Goal: Transaction & Acquisition: Purchase product/service

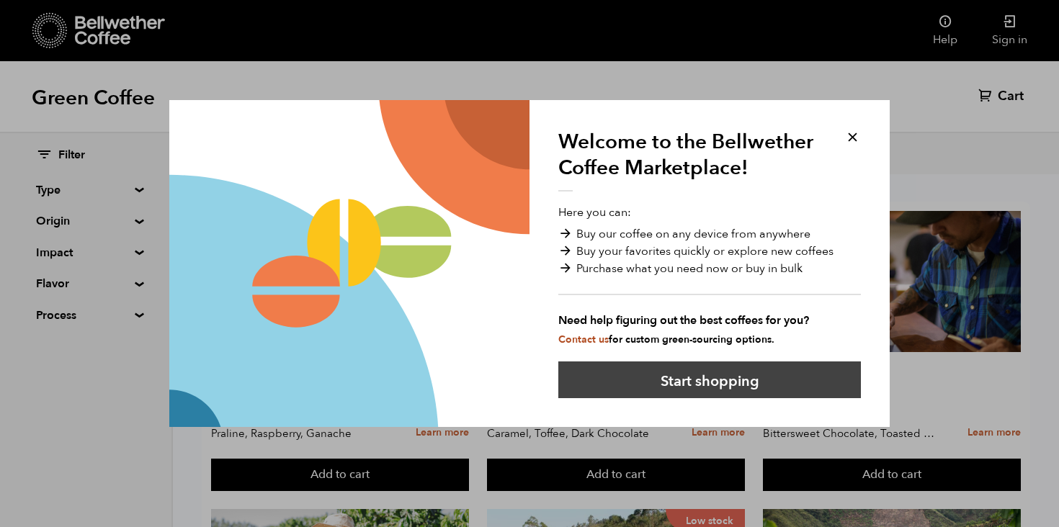
click at [696, 380] on button "Start shopping" at bounding box center [709, 380] width 303 height 37
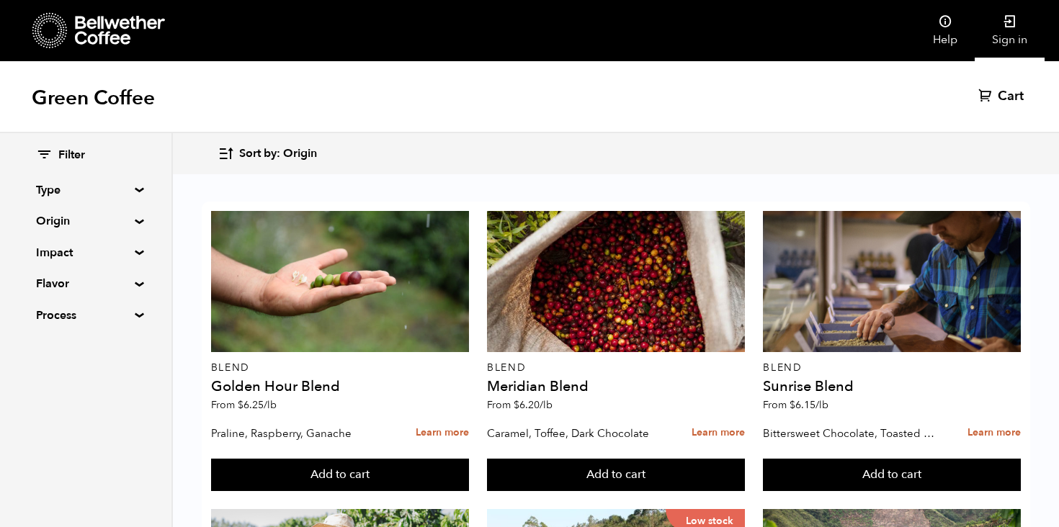
click at [1016, 33] on link "Sign in" at bounding box center [1010, 30] width 70 height 61
click at [956, 32] on link "Help" at bounding box center [945, 30] width 59 height 61
click at [1012, 24] on icon at bounding box center [1010, 21] width 14 height 14
click at [96, 41] on icon at bounding box center [120, 30] width 90 height 29
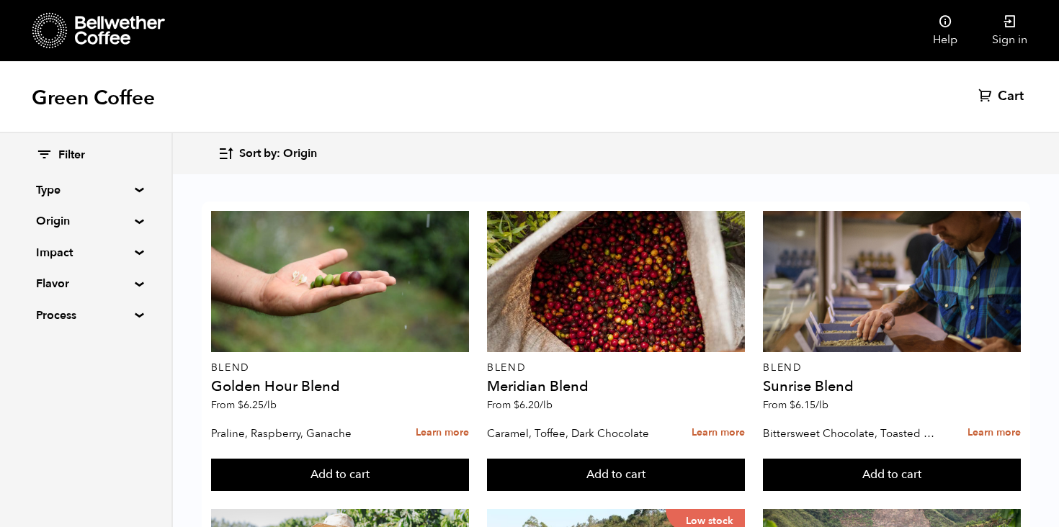
click at [128, 318] on summary "Process" at bounding box center [85, 315] width 99 height 17
click at [137, 214] on div "Filter Type Blend Single Origin Decaf Seasonal Year Round Origin Blend Brazil B…" at bounding box center [85, 275] width 171 height 284
click at [135, 219] on summary "Origin" at bounding box center [85, 221] width 99 height 17
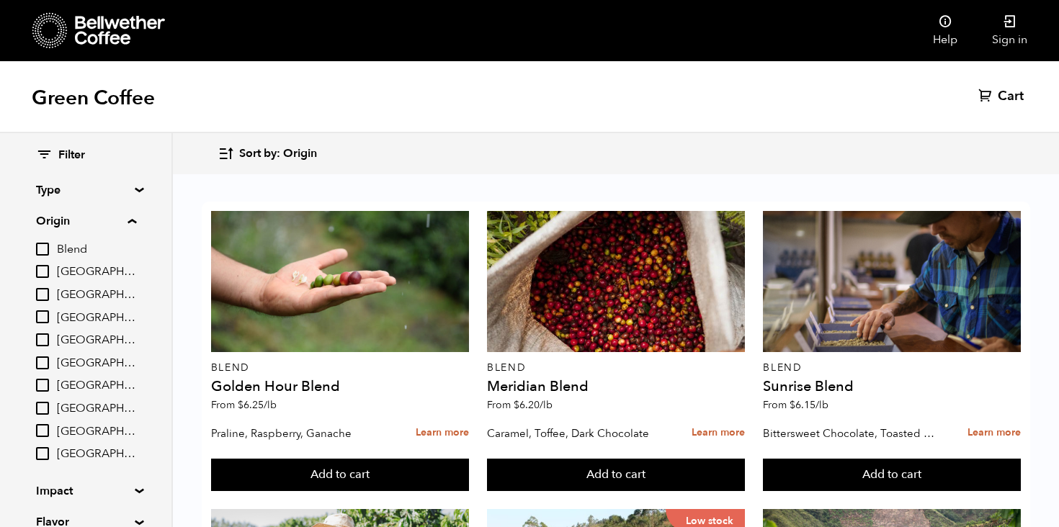
click at [135, 187] on summary "Type" at bounding box center [85, 190] width 99 height 17
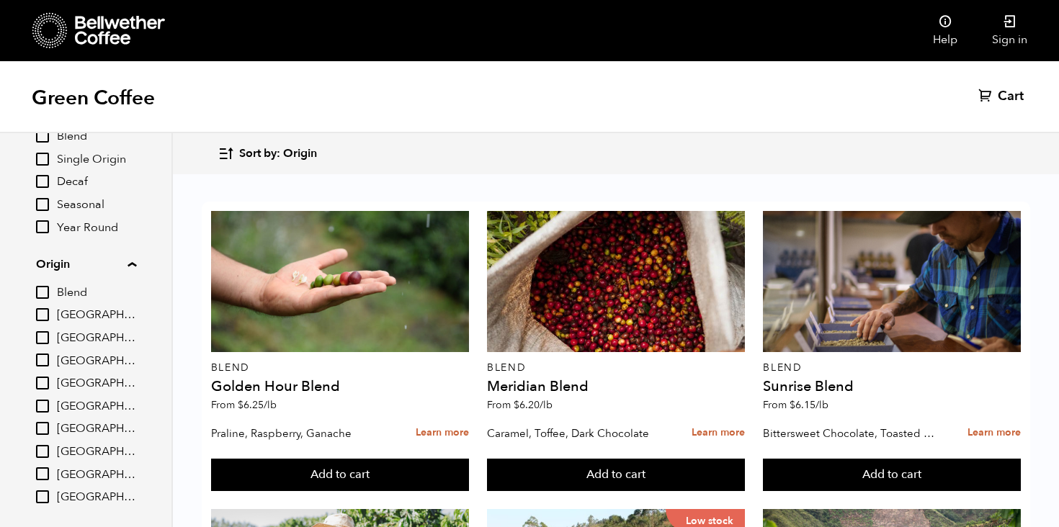
scroll to position [96, 0]
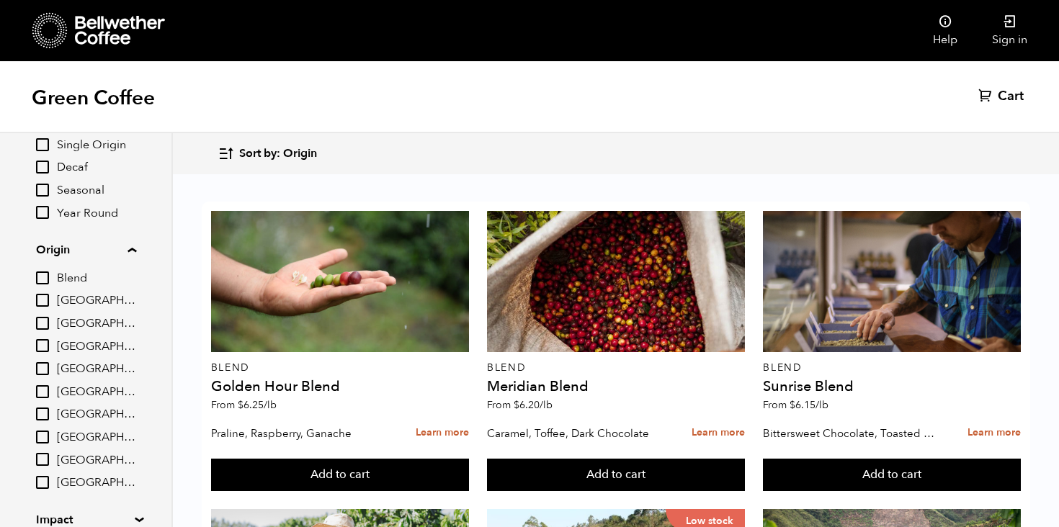
click at [43, 390] on input "[GEOGRAPHIC_DATA]" at bounding box center [42, 391] width 13 height 13
checkbox input "true"
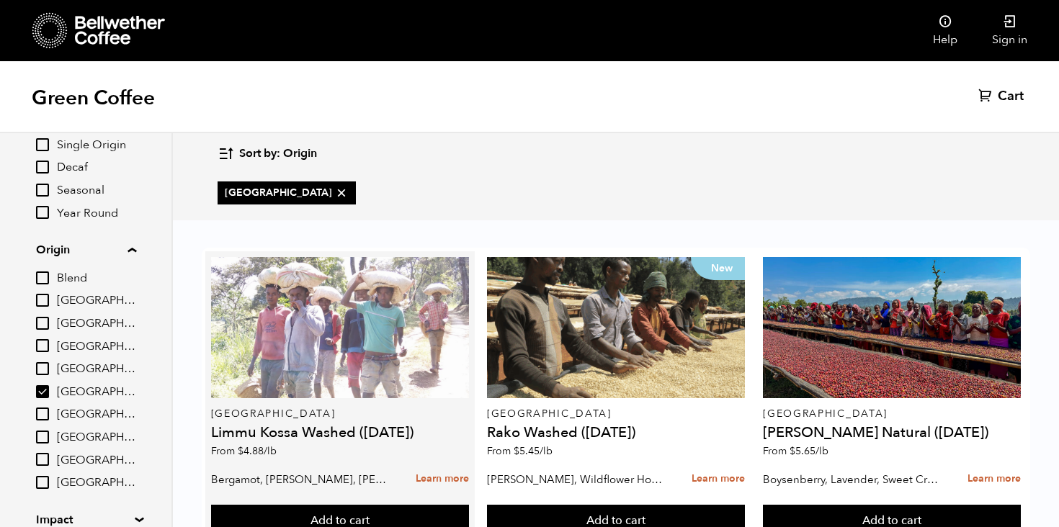
scroll to position [55, 0]
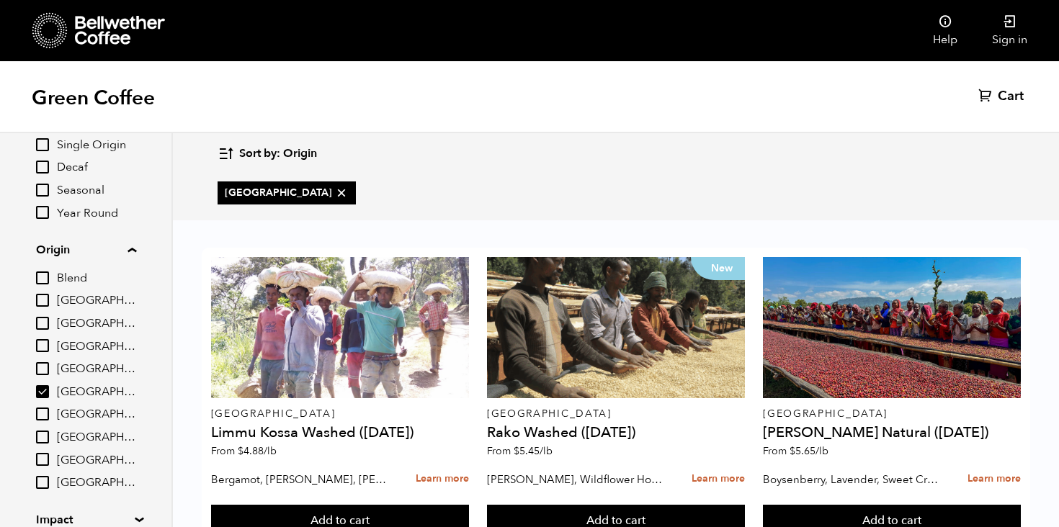
click at [42, 275] on input "Blend" at bounding box center [42, 278] width 13 height 13
checkbox input "true"
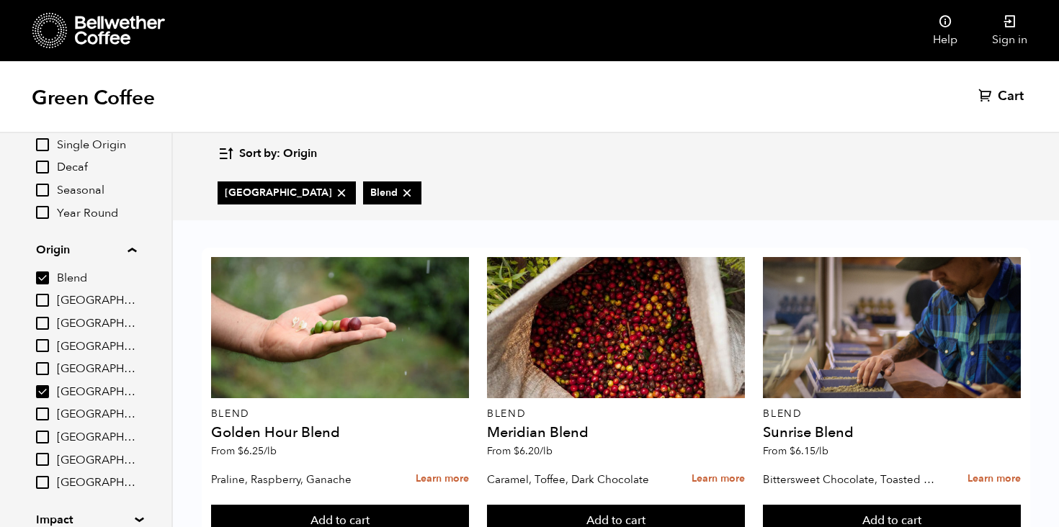
click at [47, 388] on input "[GEOGRAPHIC_DATA]" at bounding box center [42, 391] width 13 height 13
checkbox input "false"
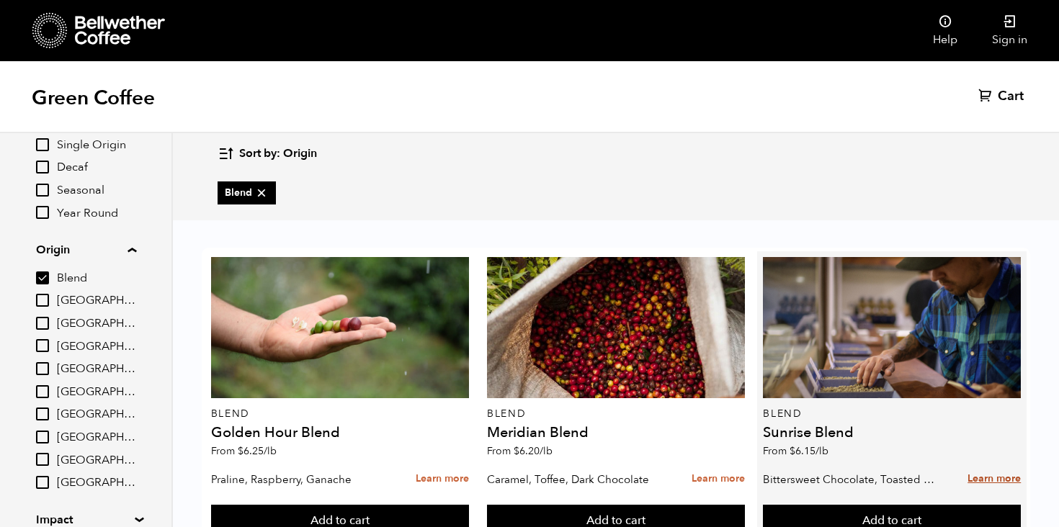
click at [971, 464] on link "Learn more" at bounding box center [994, 479] width 53 height 31
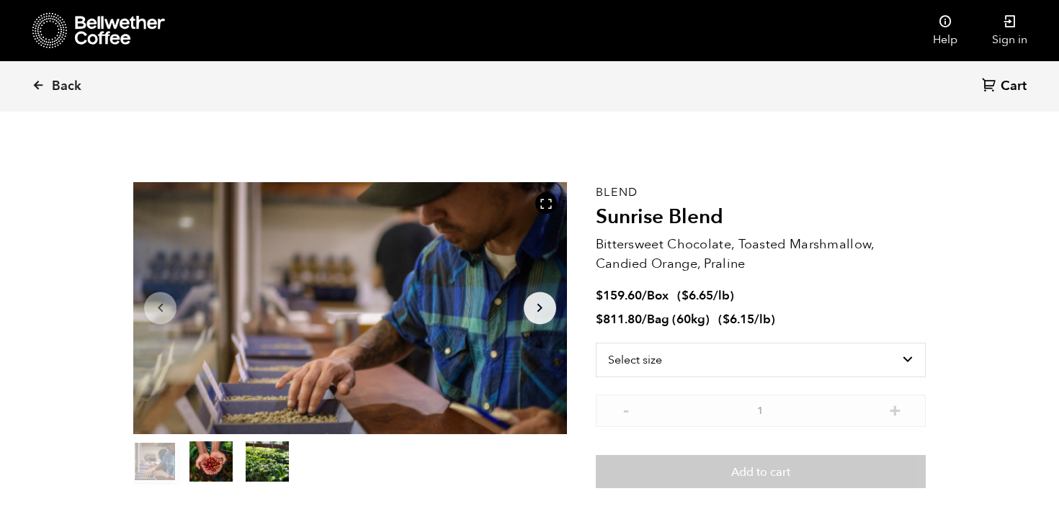
scroll to position [627, 767]
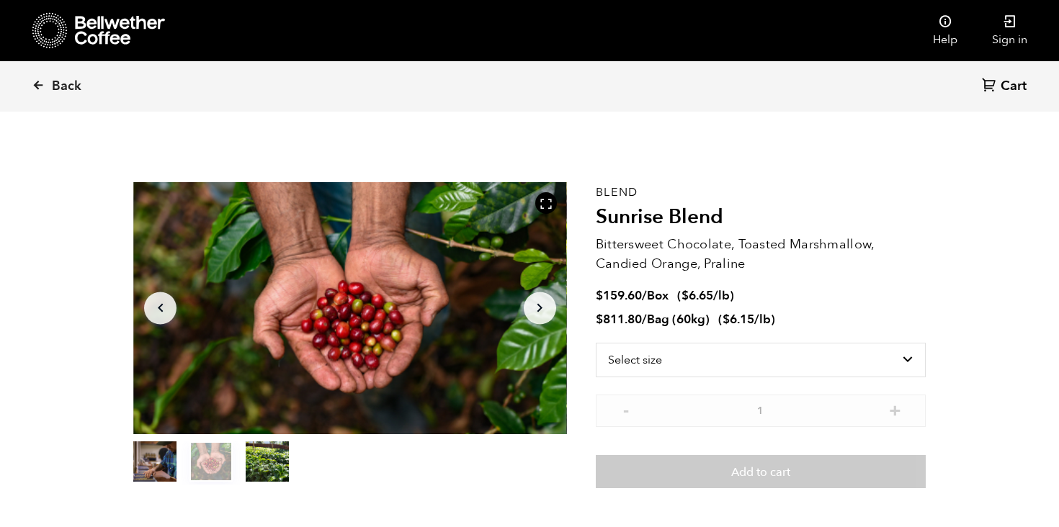
click at [537, 313] on icon "Arrow Right" at bounding box center [539, 308] width 17 height 17
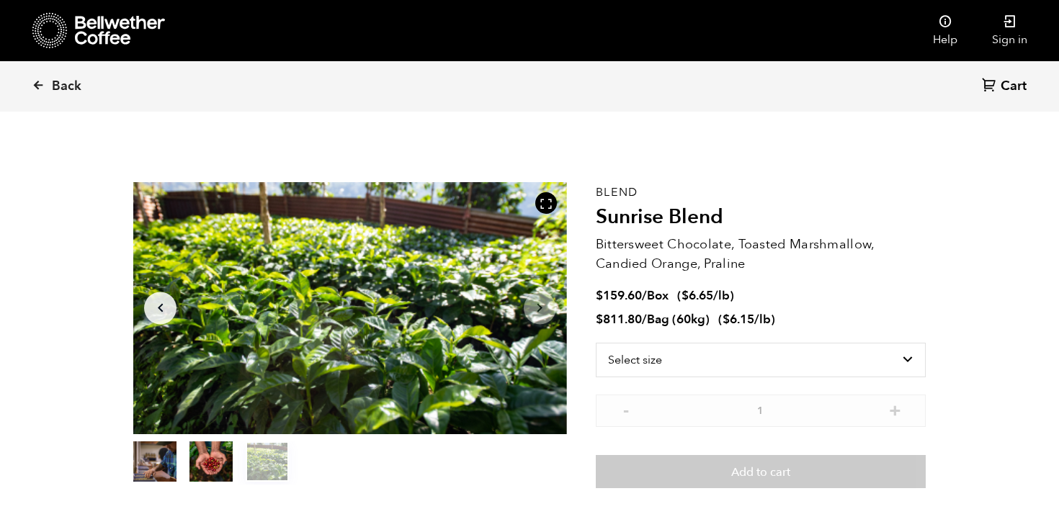
click at [537, 313] on icon "Arrow Right" at bounding box center [539, 308] width 17 height 17
click at [705, 347] on select "Select size Bag (60kg) (132 lbs) Box (24 lbs)" at bounding box center [761, 360] width 330 height 35
select select "box"
click at [596, 343] on select "Select size Bag (60kg) (132 lbs) Box (24 lbs)" at bounding box center [761, 360] width 330 height 35
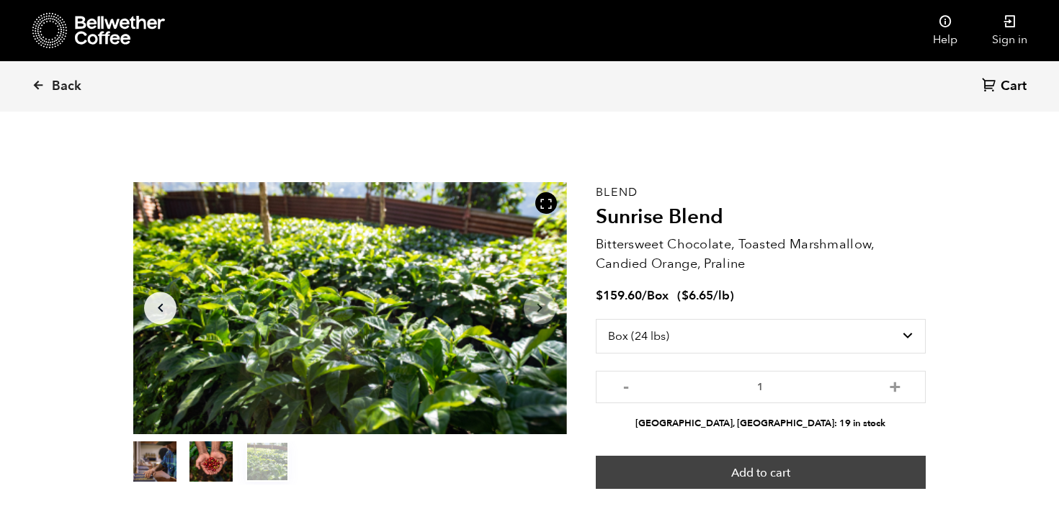
click at [778, 471] on button "Add to cart" at bounding box center [761, 472] width 330 height 33
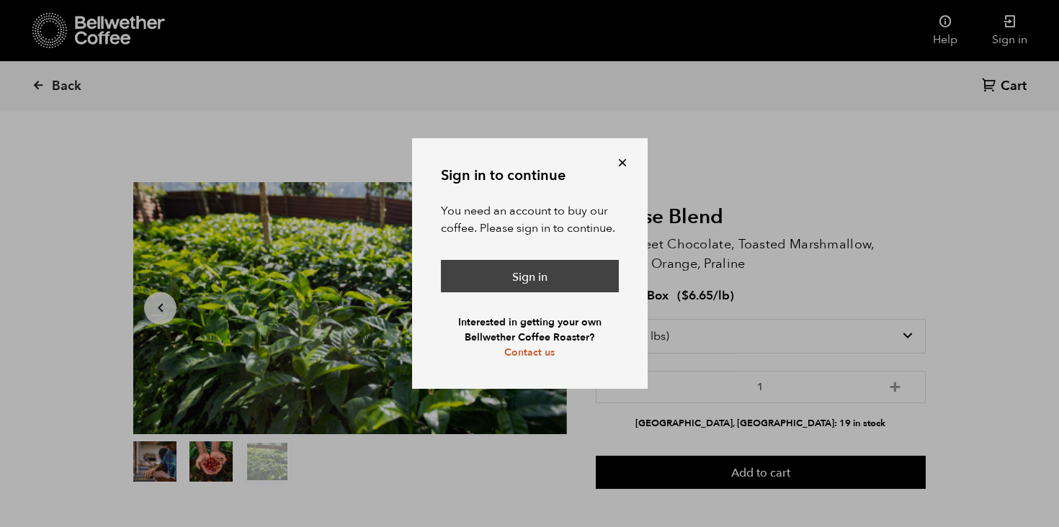
click at [551, 270] on link "Sign in" at bounding box center [530, 276] width 178 height 33
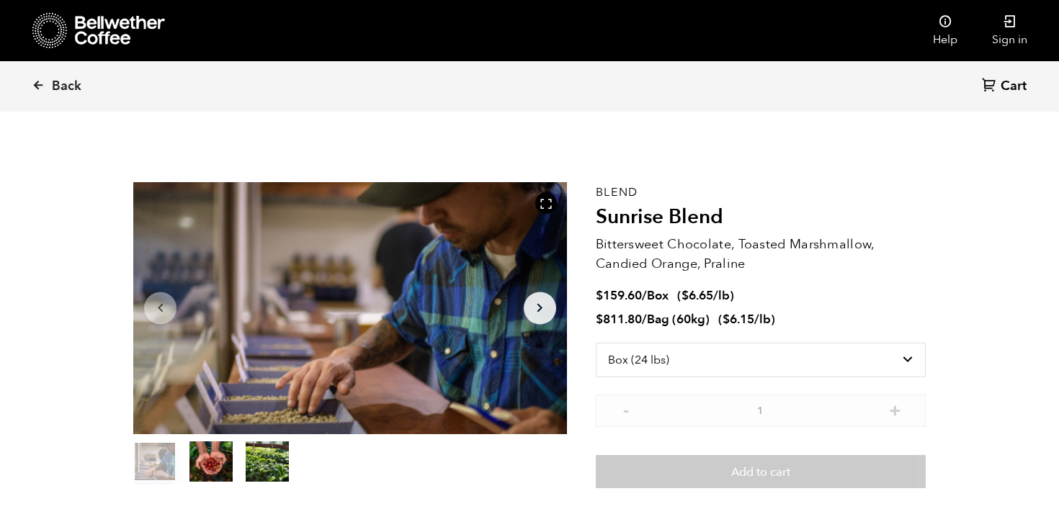
select select "box"
click at [930, 26] on link "Help" at bounding box center [945, 30] width 59 height 61
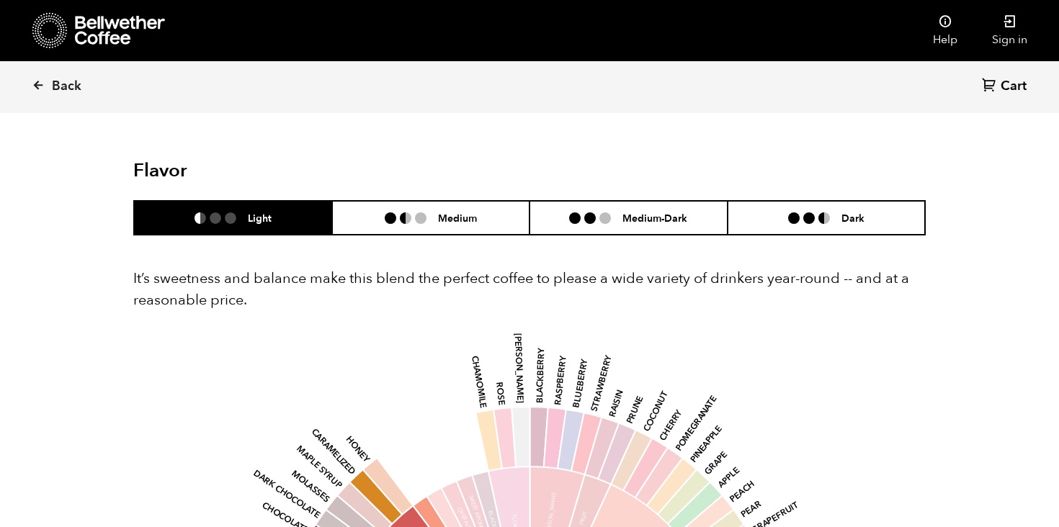
scroll to position [0, 0]
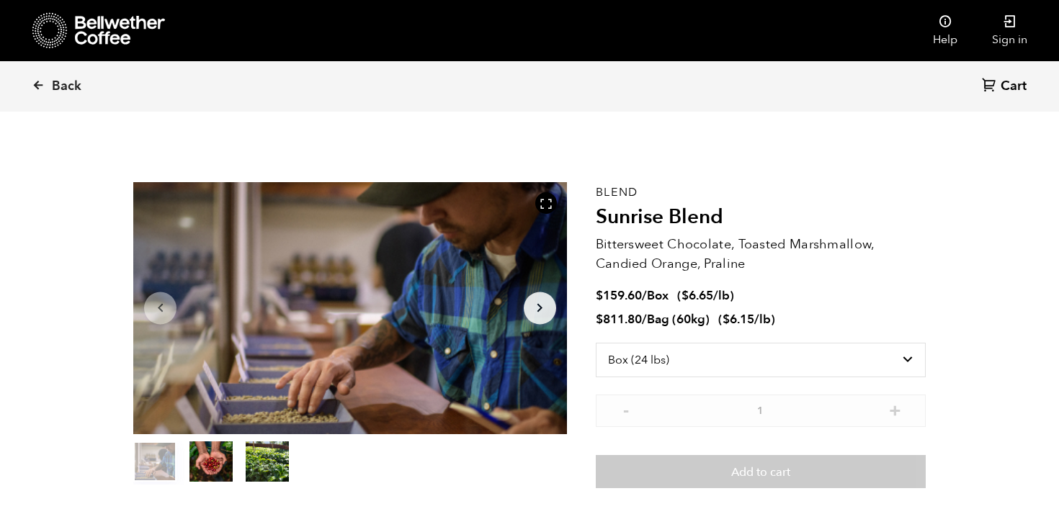
click at [997, 87] on icon at bounding box center [989, 84] width 15 height 15
click at [1012, 17] on icon at bounding box center [1010, 21] width 14 height 14
click at [111, 31] on icon at bounding box center [120, 30] width 90 height 29
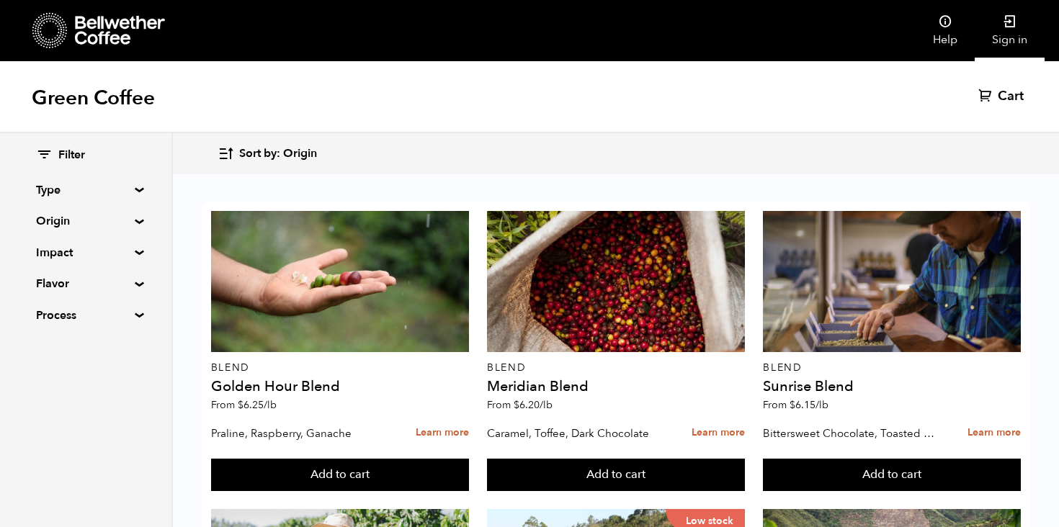
click at [1015, 22] on icon at bounding box center [1010, 21] width 14 height 14
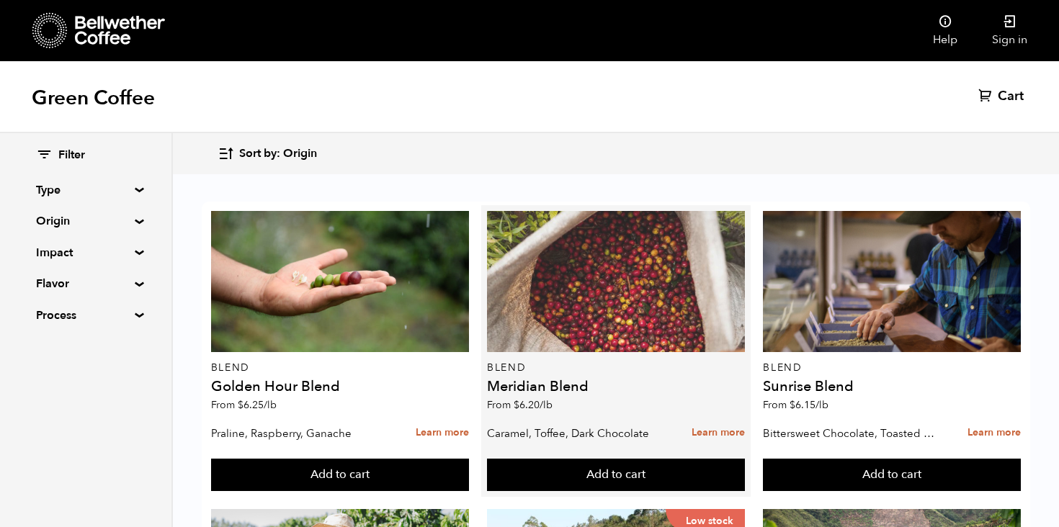
scroll to position [516, 0]
